Goal: Task Accomplishment & Management: Manage account settings

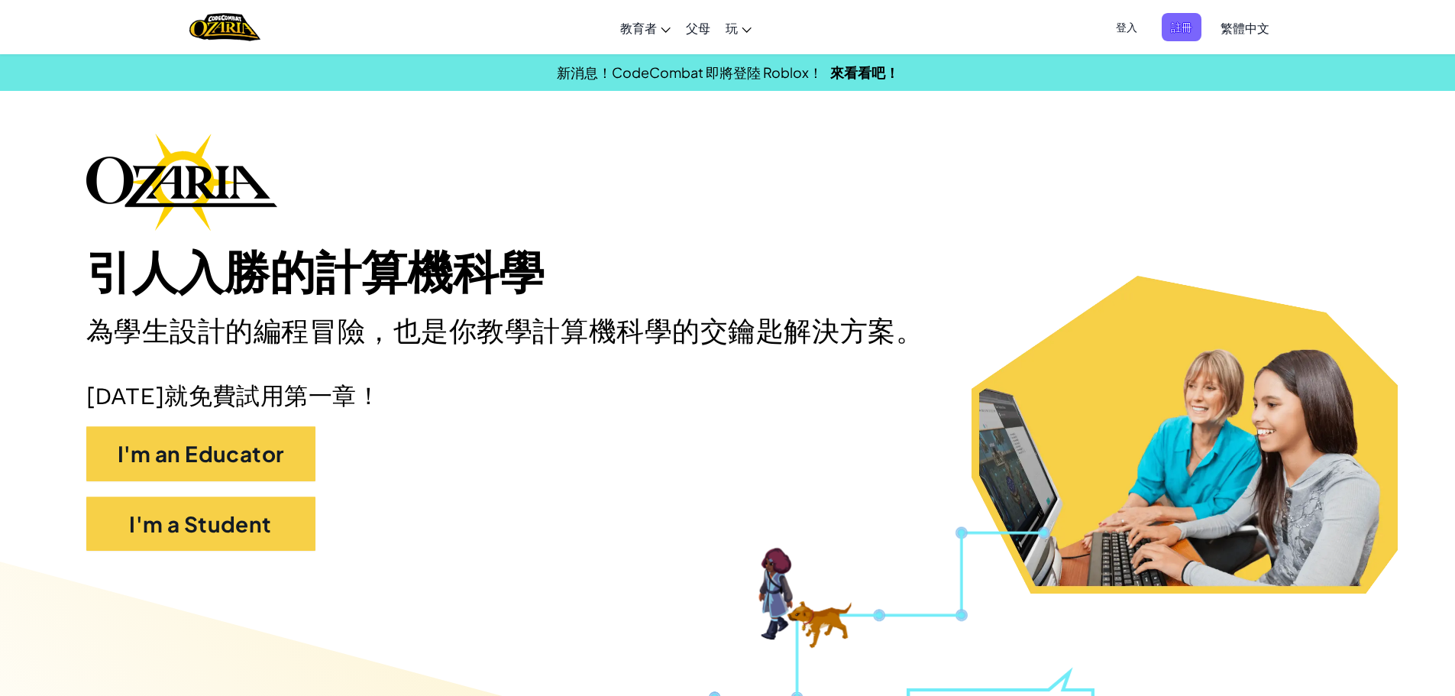
click at [1141, 17] on span "登入" at bounding box center [1126, 27] width 40 height 28
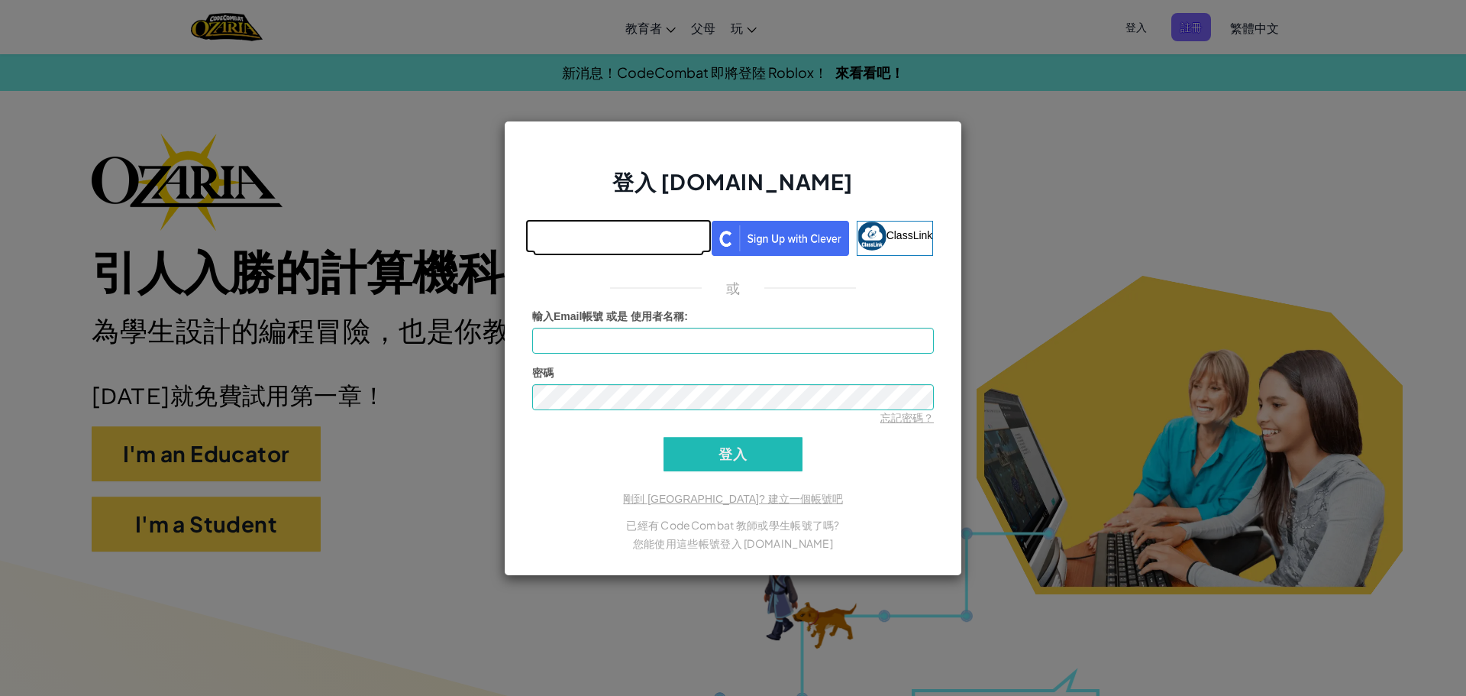
click at [704, 254] on link at bounding box center [618, 238] width 171 height 35
click at [719, 460] on input "登入" at bounding box center [733, 454] width 139 height 34
